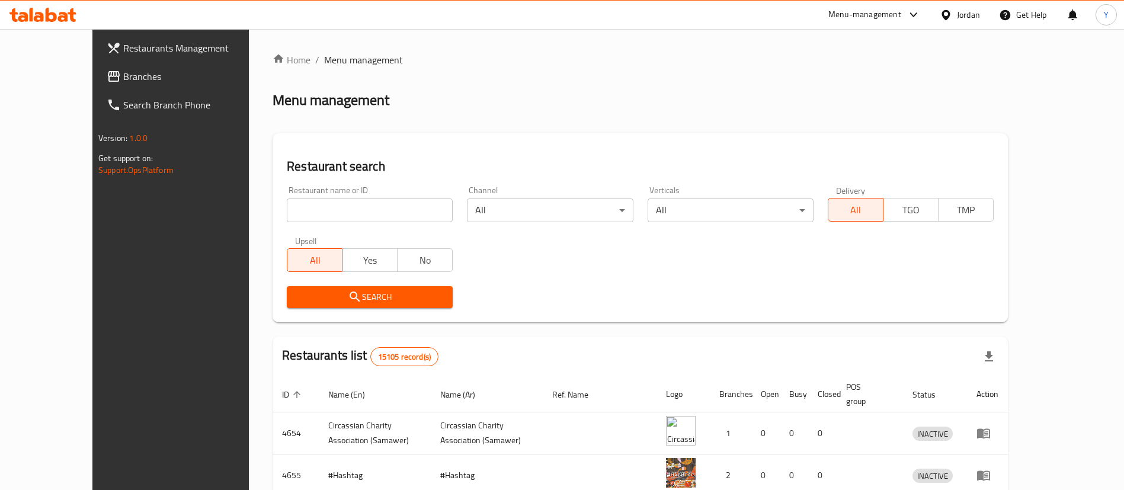
click at [867, 20] on div "Menu-management" at bounding box center [865, 15] width 73 height 14
click at [809, 136] on div "Restaurant-Management" at bounding box center [799, 130] width 93 height 13
